Goal: Task Accomplishment & Management: Complete application form

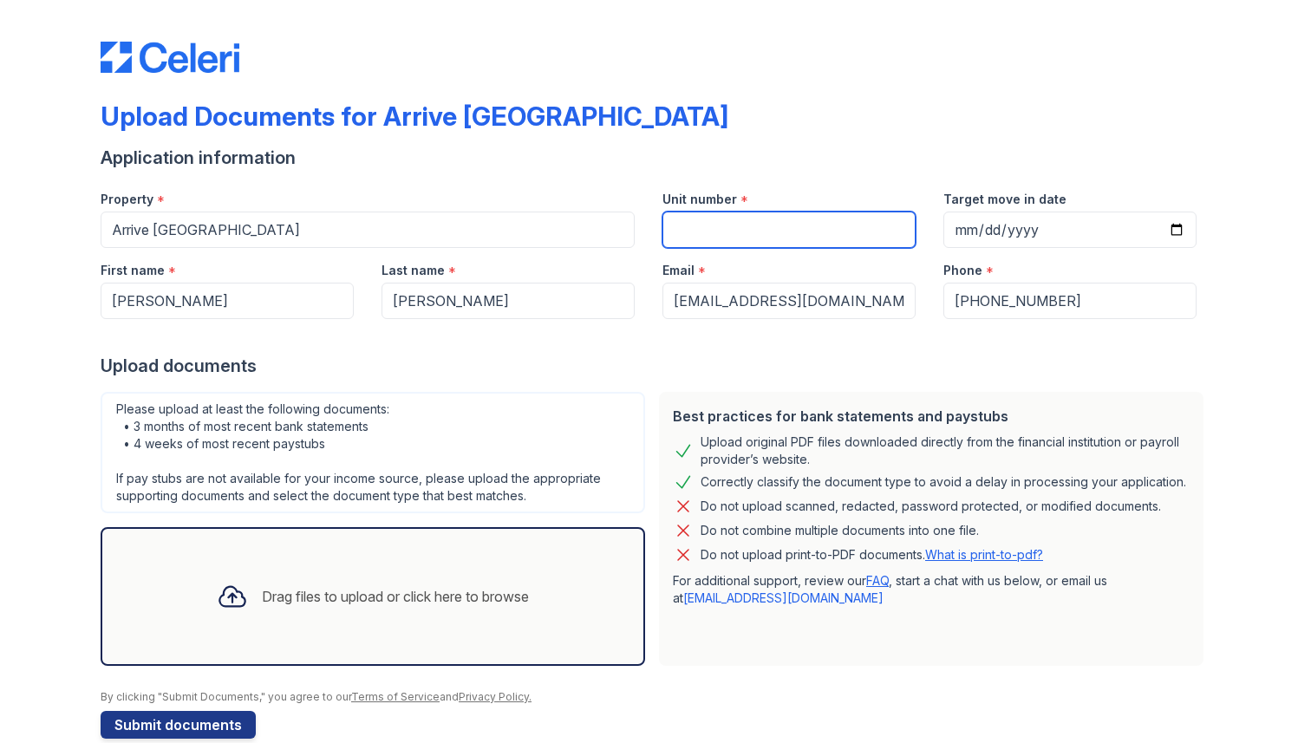
click at [708, 225] on input "Unit number" at bounding box center [788, 230] width 253 height 36
type input "A206"
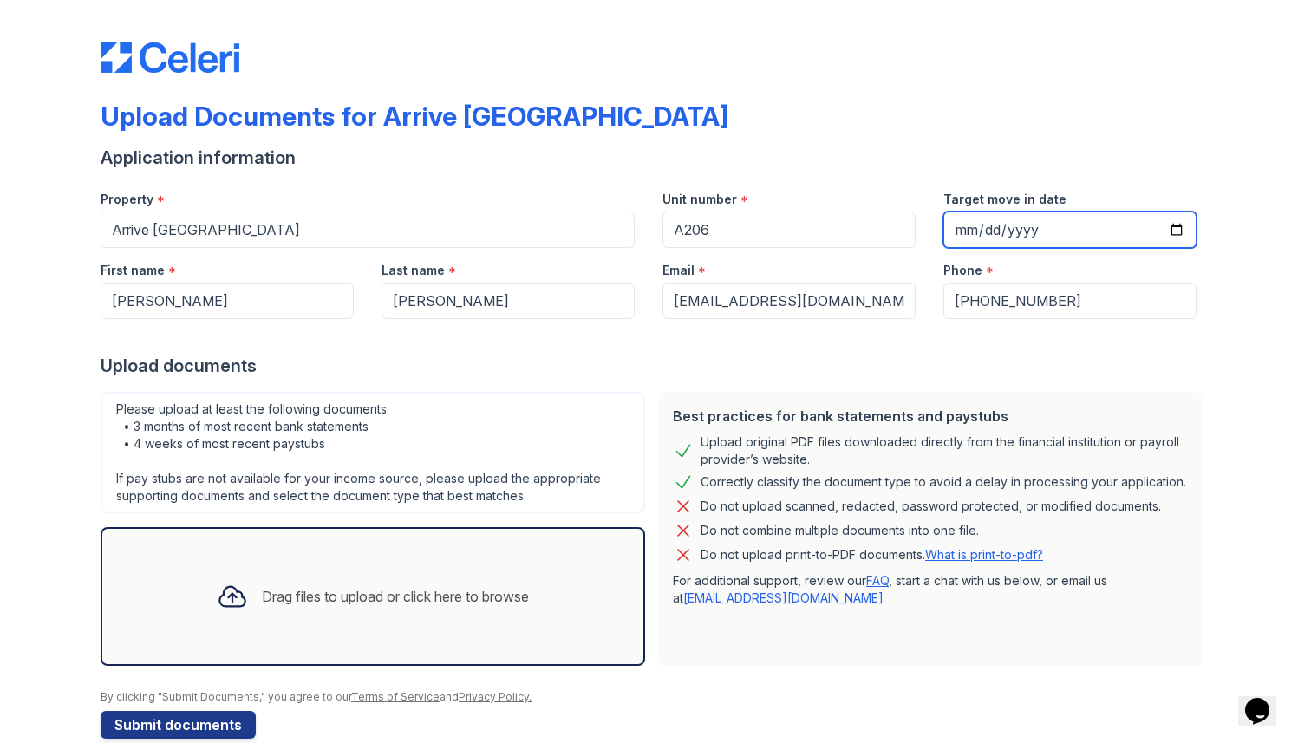
click at [970, 229] on input "Target move in date" at bounding box center [1069, 230] width 253 height 36
type input "[DATE]"
click at [522, 617] on div "Drag files to upload or click here to browse" at bounding box center [373, 596] width 340 height 59
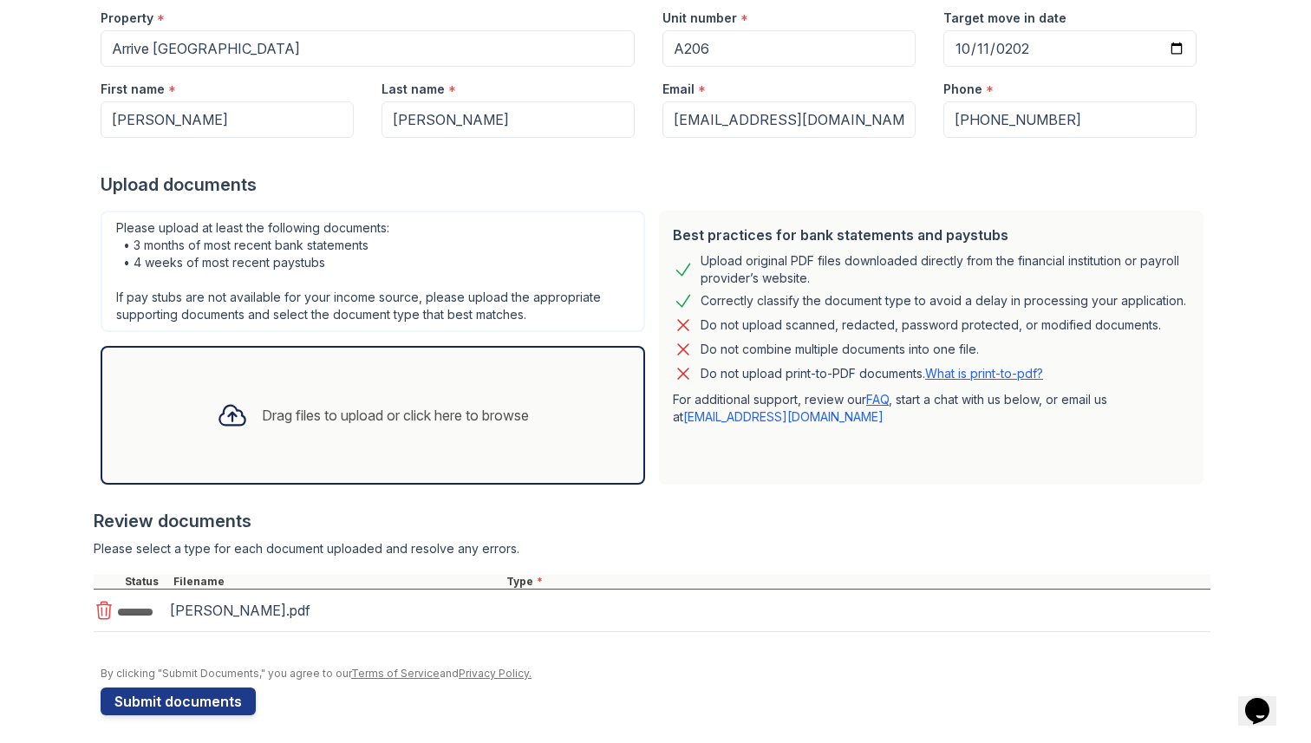
scroll to position [193, 0]
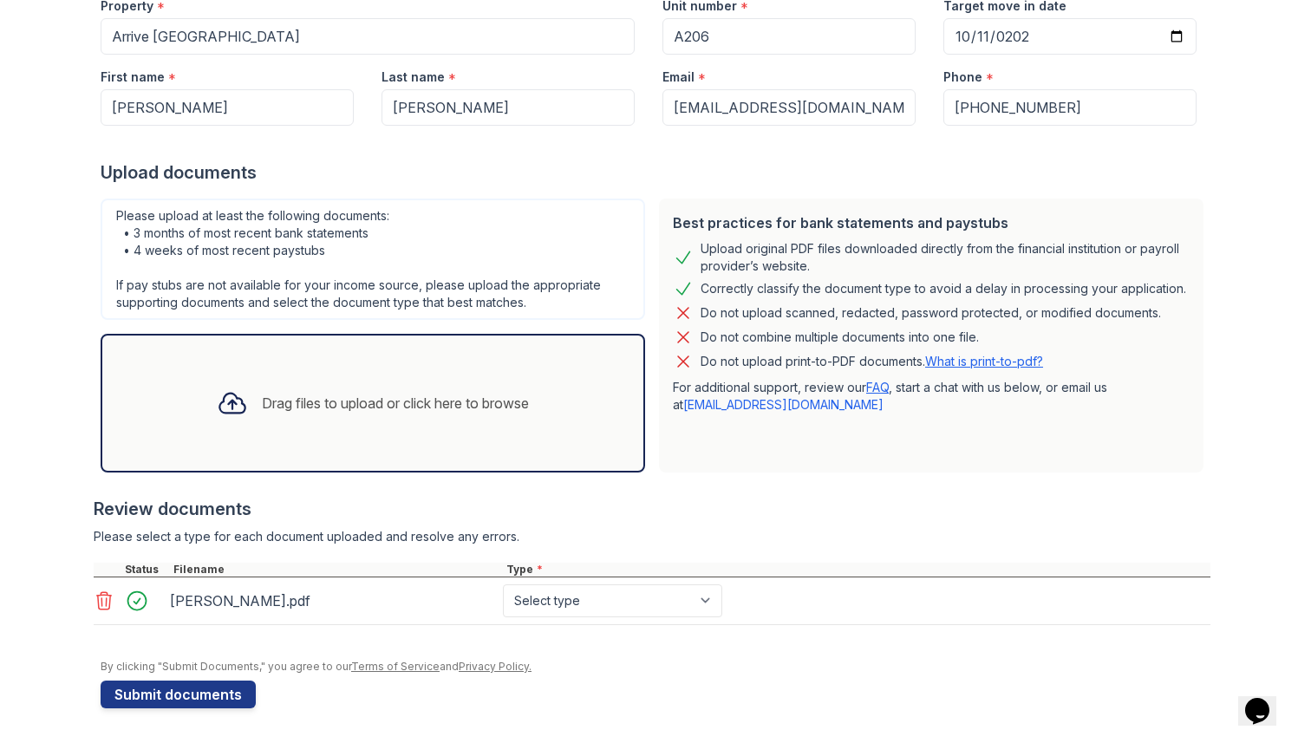
click at [511, 432] on div "Drag files to upload or click here to browse" at bounding box center [373, 403] width 340 height 59
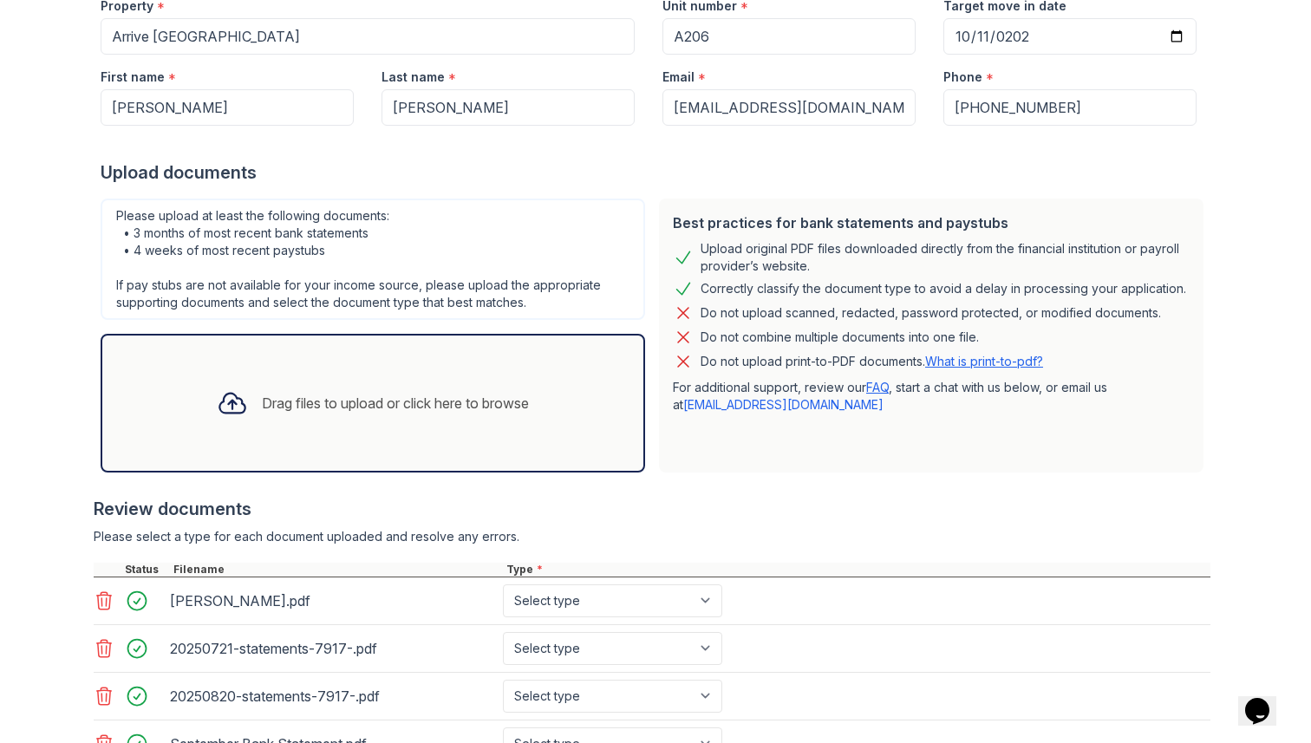
scroll to position [336, 0]
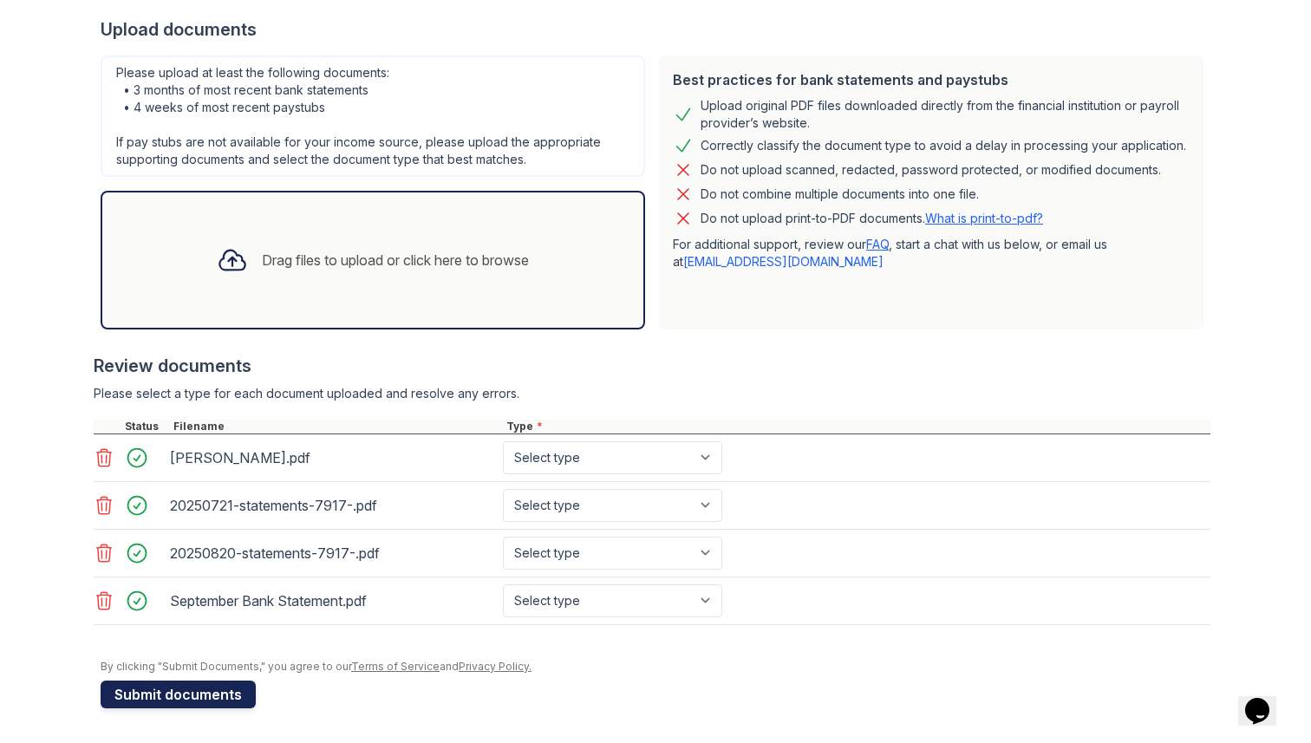
click at [229, 696] on button "Submit documents" at bounding box center [178, 695] width 155 height 28
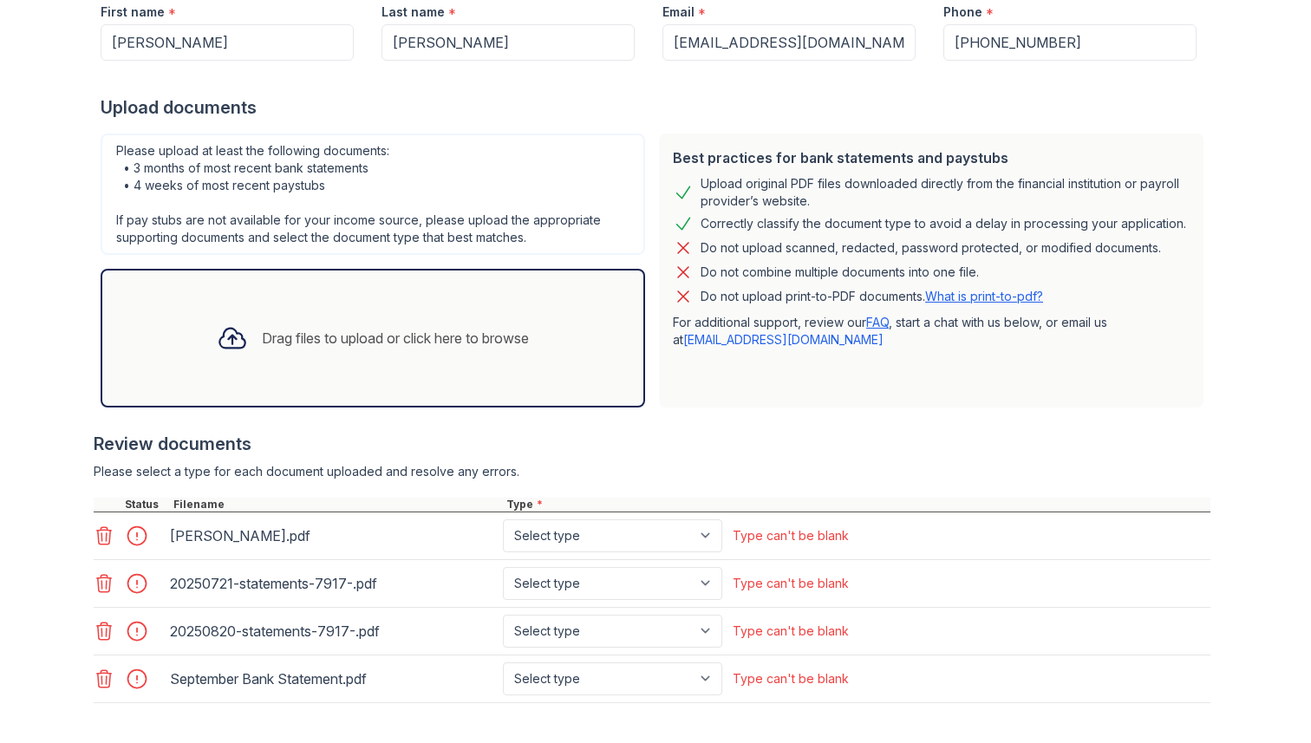
scroll to position [440, 0]
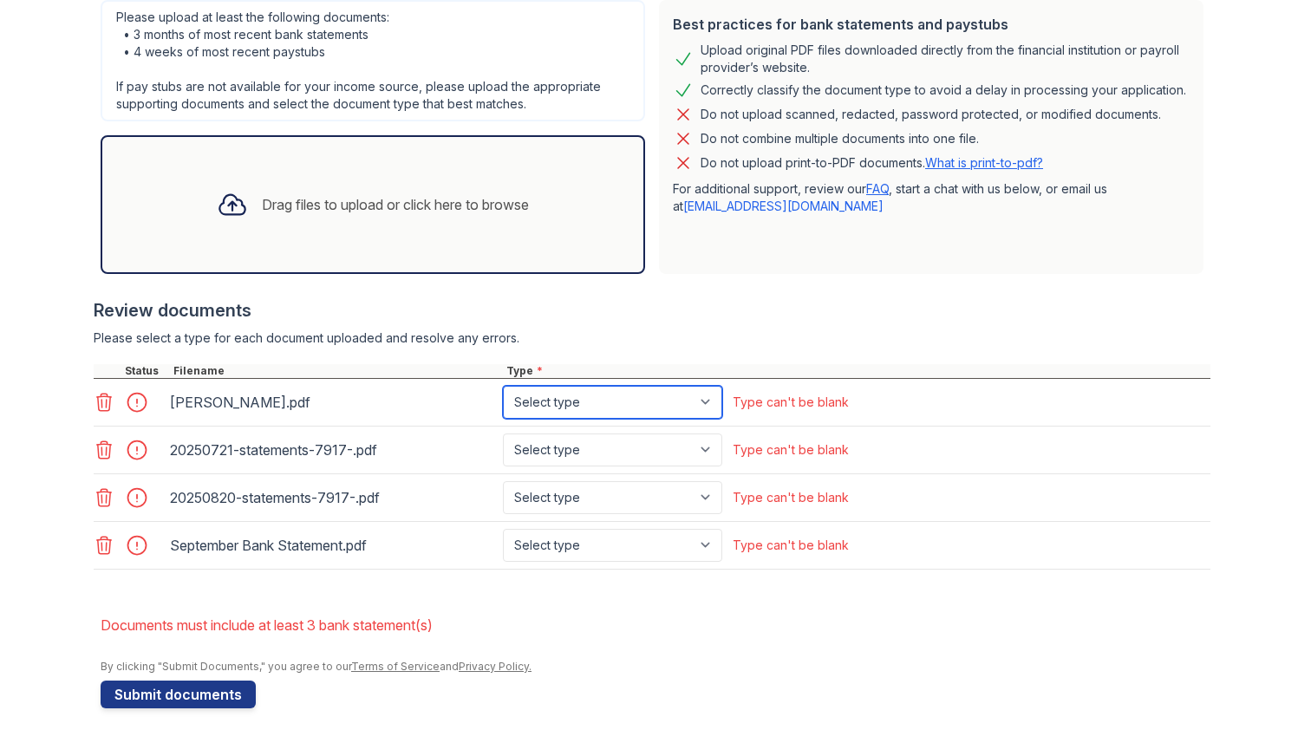
click at [596, 404] on select "Select type Paystub Bank Statement Offer Letter Tax Documents Benefit Award Let…" at bounding box center [612, 402] width 219 height 33
select select "offer_letter"
click at [503, 386] on select "Select type Paystub Bank Statement Offer Letter Tax Documents Benefit Award Let…" at bounding box center [612, 402] width 219 height 33
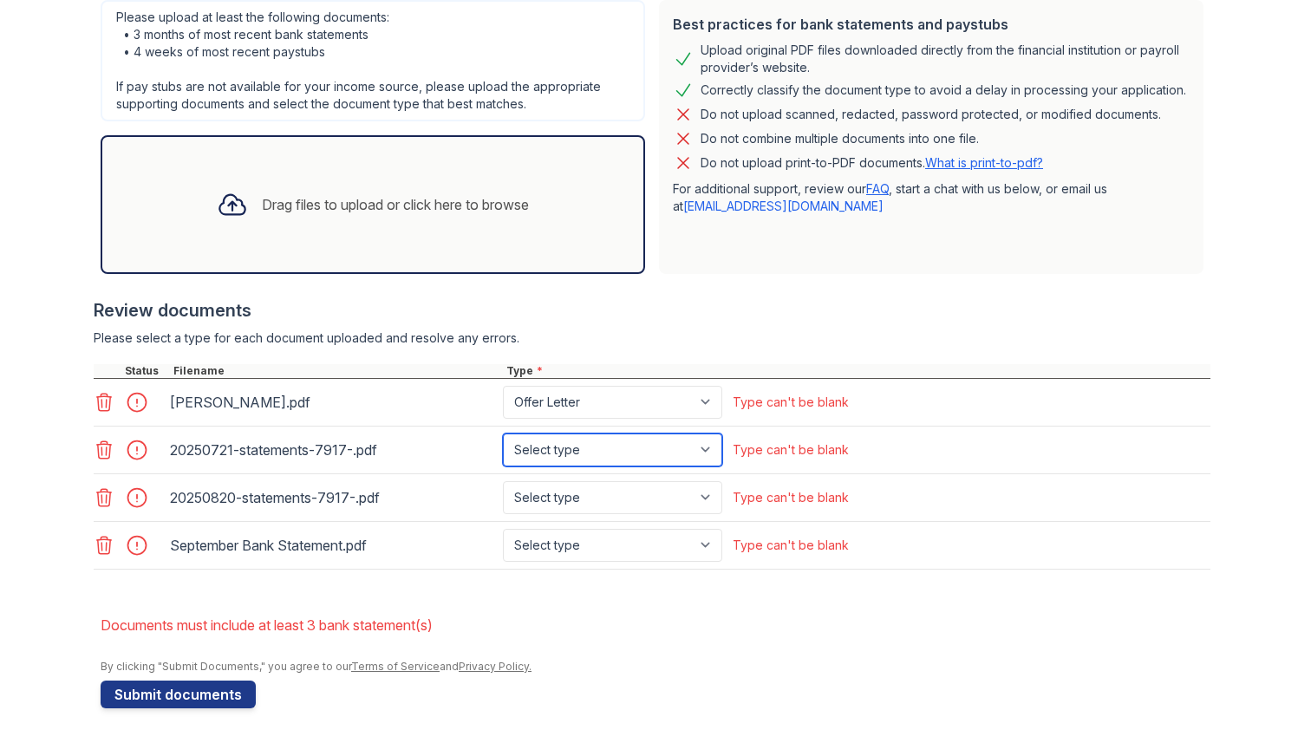
click at [614, 446] on select "Select type Paystub Bank Statement Offer Letter Tax Documents Benefit Award Let…" at bounding box center [612, 449] width 219 height 33
select select "bank_statement"
click at [503, 433] on select "Select type Paystub Bank Statement Offer Letter Tax Documents Benefit Award Let…" at bounding box center [612, 449] width 219 height 33
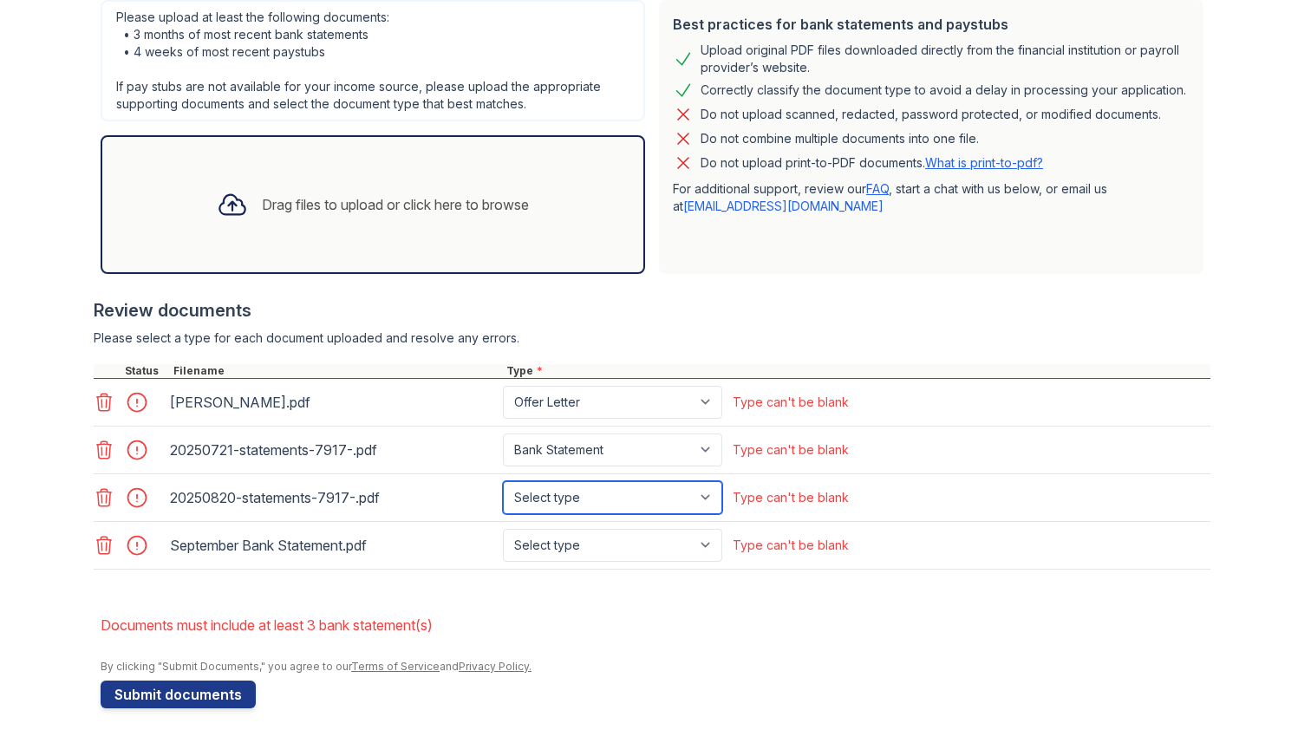
click at [607, 492] on select "Select type Paystub Bank Statement Offer Letter Tax Documents Benefit Award Let…" at bounding box center [612, 497] width 219 height 33
select select "bank_statement"
click at [503, 481] on select "Select type Paystub Bank Statement Offer Letter Tax Documents Benefit Award Let…" at bounding box center [612, 497] width 219 height 33
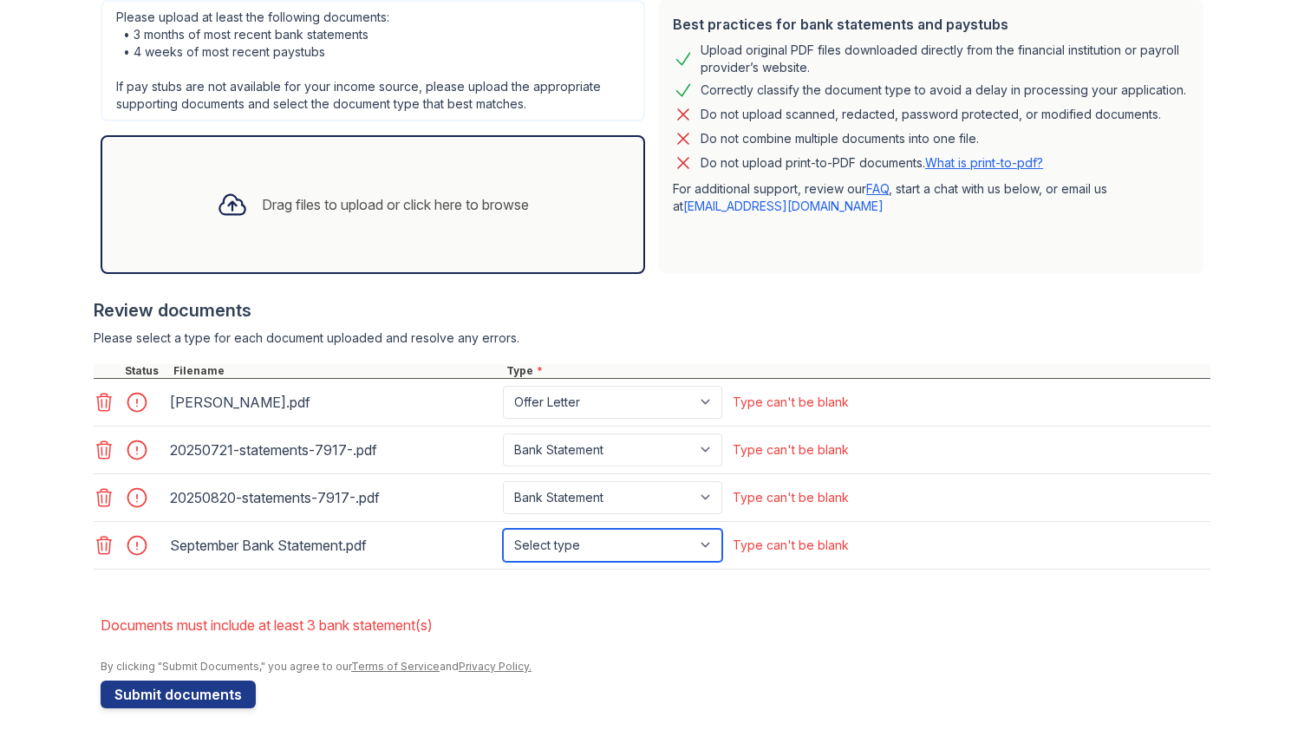
click at [598, 539] on select "Select type Paystub Bank Statement Offer Letter Tax Documents Benefit Award Let…" at bounding box center [612, 545] width 219 height 33
select select "bank_statement"
click at [503, 529] on select "Select type Paystub Bank Statement Offer Letter Tax Documents Benefit Award Let…" at bounding box center [612, 545] width 219 height 33
click at [185, 698] on button "Submit documents" at bounding box center [178, 695] width 155 height 28
